Goal: Task Accomplishment & Management: Manage account settings

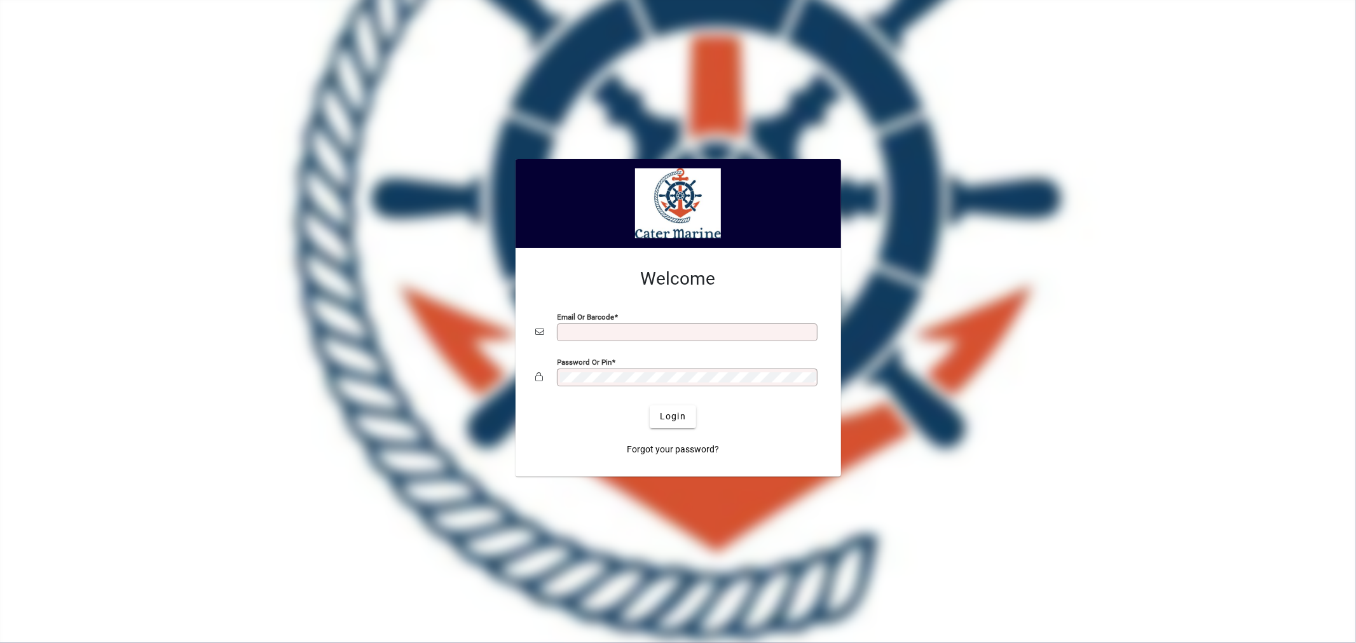
click at [586, 329] on input "Email or Barcode" at bounding box center [688, 332] width 257 height 10
type input "**********"
click at [650, 406] on button "Login" at bounding box center [673, 417] width 46 height 23
